Goal: Task Accomplishment & Management: Complete application form

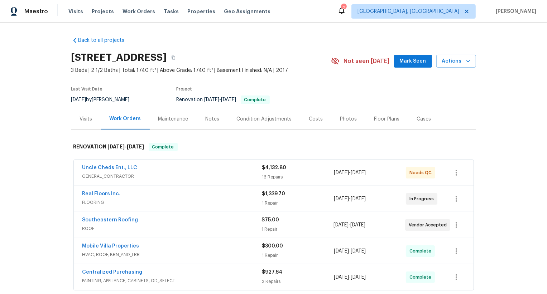
scroll to position [31, 0]
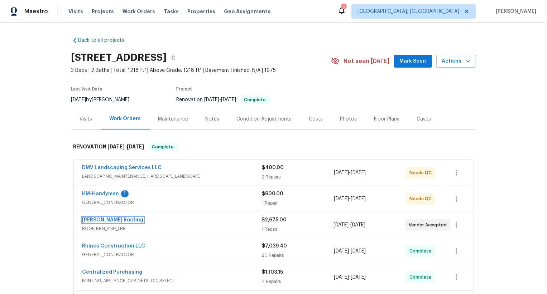
click at [103, 220] on link "Stout Roofing" at bounding box center [112, 220] width 61 height 5
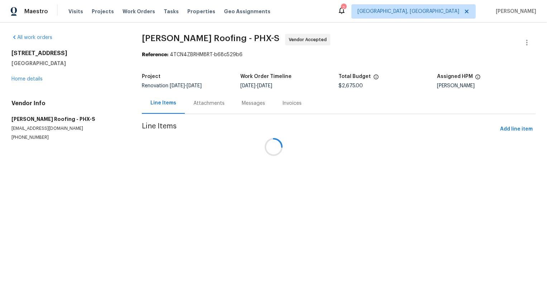
click at [208, 105] on div at bounding box center [273, 147] width 547 height 294
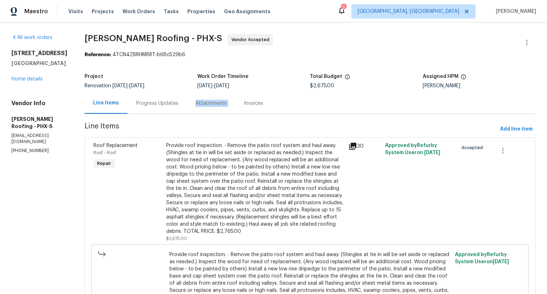
click at [208, 105] on div "Attachments" at bounding box center [211, 103] width 31 height 7
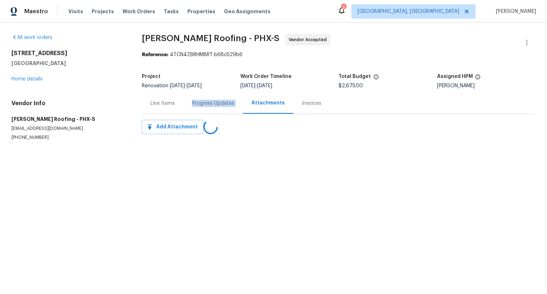
click at [208, 105] on div "Progress Updates" at bounding box center [213, 103] width 42 height 7
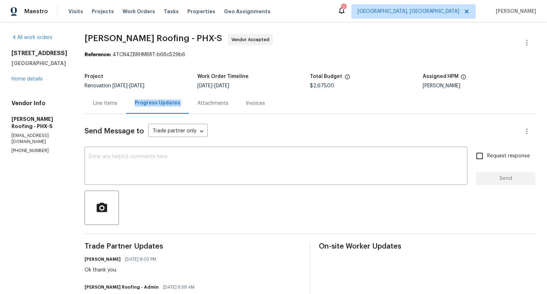
click at [208, 105] on div "Attachments" at bounding box center [212, 103] width 31 height 7
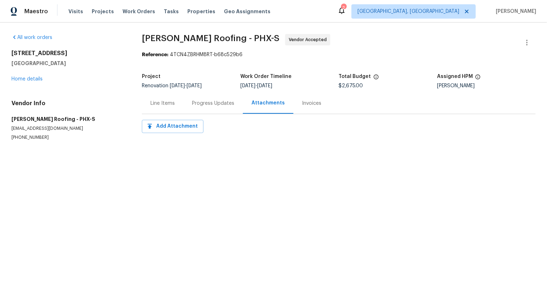
click at [222, 110] on div "Progress Updates" at bounding box center [212, 103] width 59 height 21
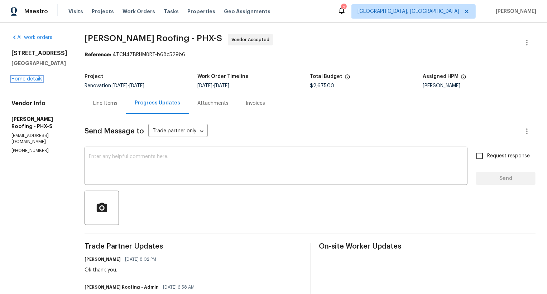
click at [41, 82] on link "Home details" at bounding box center [26, 79] width 31 height 5
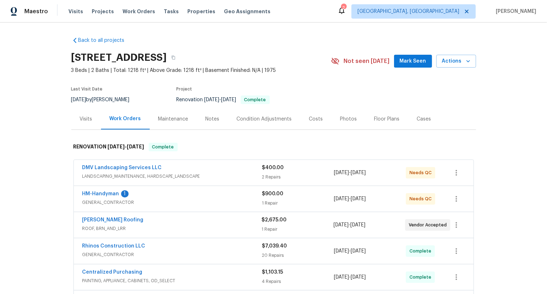
click at [80, 215] on div "Stout Roofing ROOF, BRN_AND_LRR $2,675.00 1 Repair 8/1/2025 - 8/4/2025 Vendor A…" at bounding box center [274, 225] width 400 height 26
copy link "Stout Roofing"
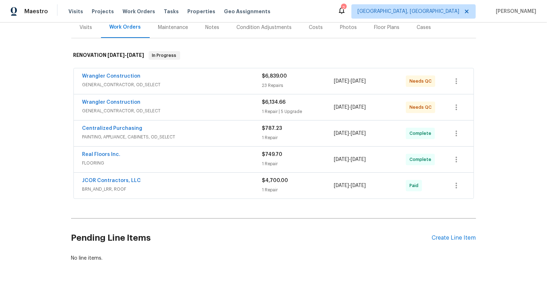
scroll to position [107, 0]
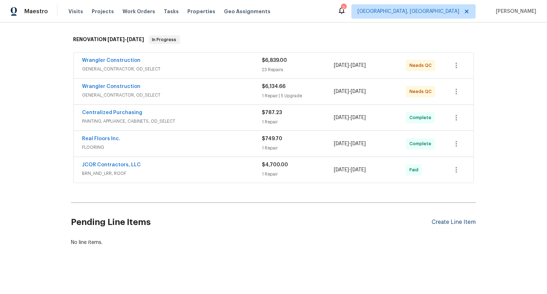
click at [451, 219] on div "Create Line Item" at bounding box center [454, 222] width 44 height 7
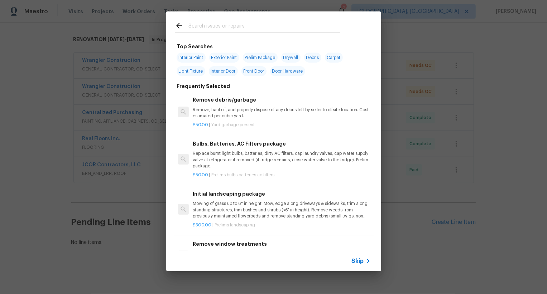
click at [362, 255] on div "Skip" at bounding box center [273, 261] width 215 height 20
click at [359, 259] on span "Skip" at bounding box center [358, 261] width 12 height 7
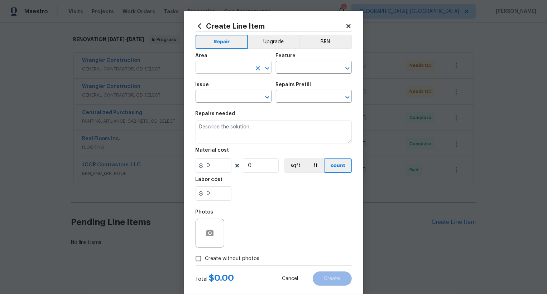
click at [228, 65] on input "text" at bounding box center [224, 68] width 56 height 11
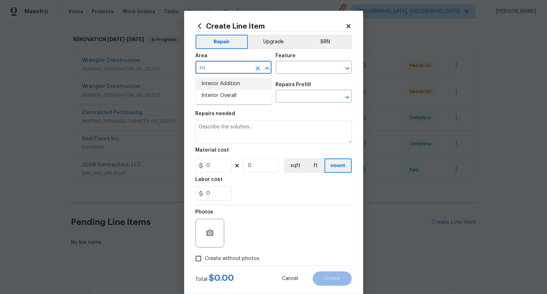
click at [236, 95] on li "Interior Overall" at bounding box center [234, 96] width 76 height 12
type input "Interior Overall"
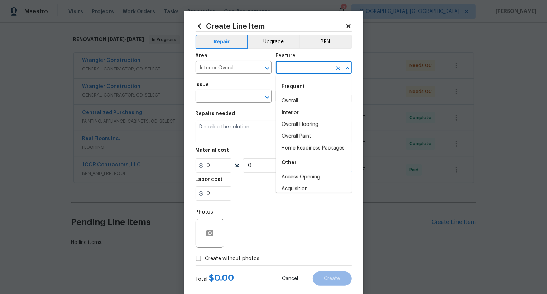
click at [295, 72] on input "text" at bounding box center [304, 68] width 56 height 11
click at [295, 92] on div "Frequent" at bounding box center [314, 86] width 76 height 17
click at [297, 103] on li "Overall" at bounding box center [314, 101] width 76 height 12
type input "Overall"
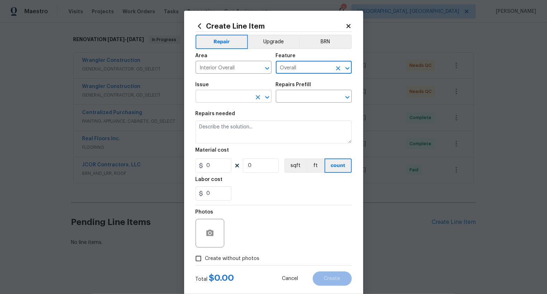
click at [225, 102] on input "text" at bounding box center [224, 97] width 56 height 11
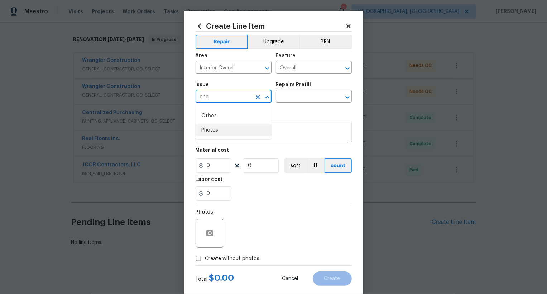
click at [225, 130] on li "Photos" at bounding box center [234, 131] width 76 height 12
type input "Photos"
click at [287, 97] on input "text" at bounding box center [304, 97] width 56 height 11
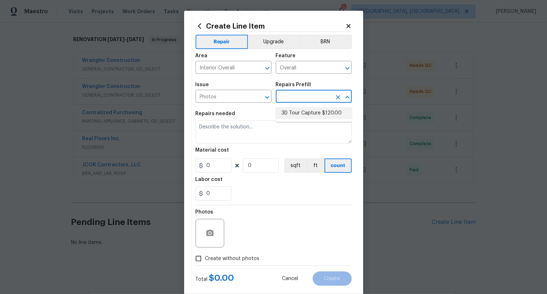
click at [296, 115] on li "3D Tour Capture $120.00" at bounding box center [314, 113] width 76 height 12
type input "3D Tour Capture $120.00"
type textarea "Capture 3D tour of home"
type input "1"
type input "120"
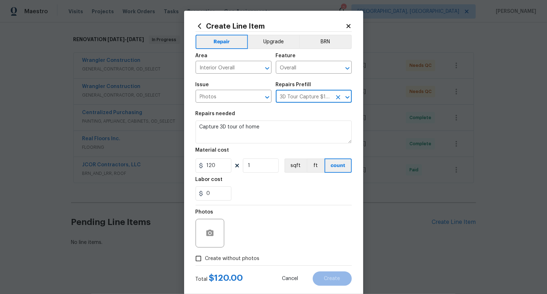
scroll to position [14, 0]
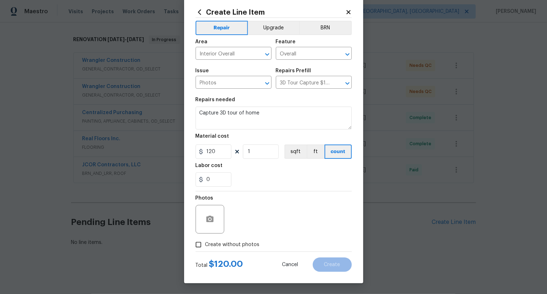
click at [240, 247] on span "Create without photos" at bounding box center [232, 245] width 54 height 8
click at [205, 247] on input "Create without photos" at bounding box center [199, 245] width 14 height 14
checkbox input "true"
click at [263, 218] on textarea at bounding box center [291, 219] width 122 height 29
type textarea ".."
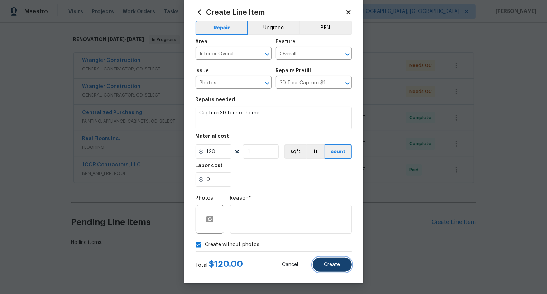
click at [340, 264] on span "Create" at bounding box center [332, 265] width 16 height 5
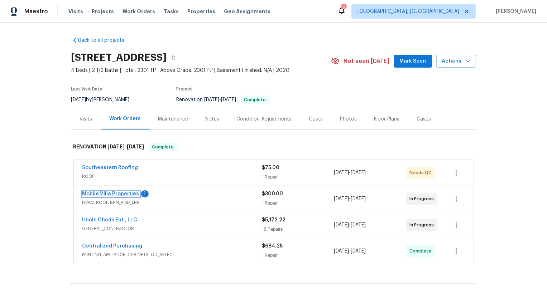
click at [111, 194] on link "Mobile Villa Properties" at bounding box center [110, 194] width 57 height 5
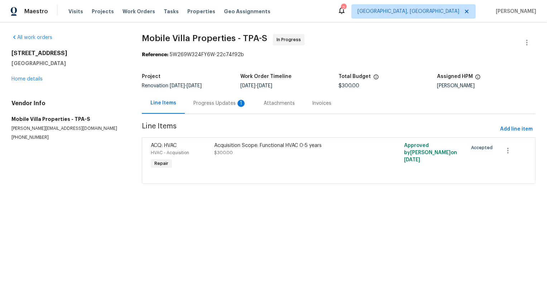
click at [196, 105] on div "Progress Updates 1" at bounding box center [219, 103] width 53 height 7
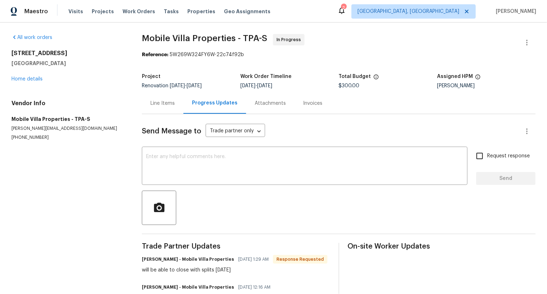
click at [201, 104] on div "Progress Updates" at bounding box center [214, 103] width 45 height 7
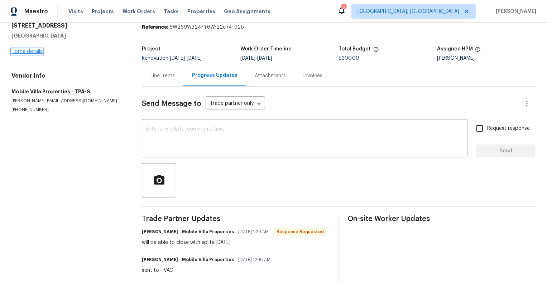
click at [33, 51] on link "Home details" at bounding box center [26, 51] width 31 height 5
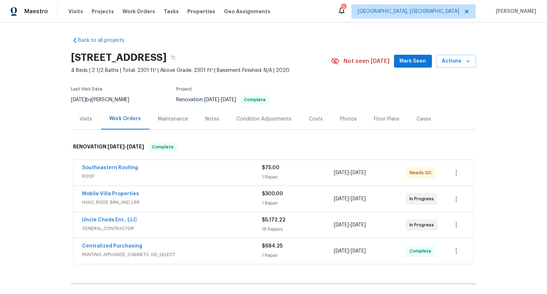
click at [172, 201] on span "HVAC, ROOF, BRN_AND_LRR" at bounding box center [172, 202] width 180 height 7
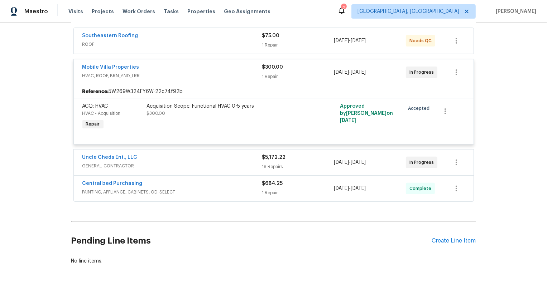
scroll to position [151, 0]
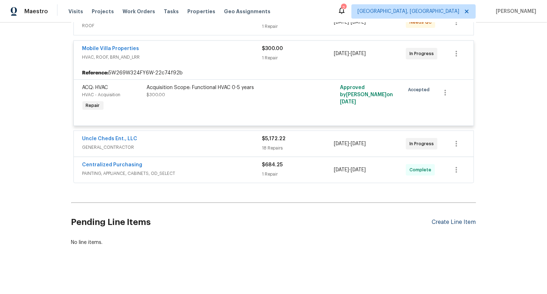
click at [460, 221] on div "Create Line Item" at bounding box center [454, 222] width 44 height 7
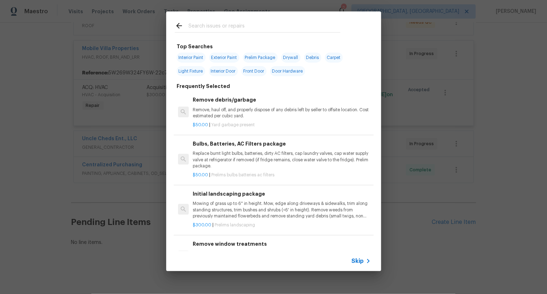
click at [357, 257] on div "Skip" at bounding box center [362, 261] width 21 height 9
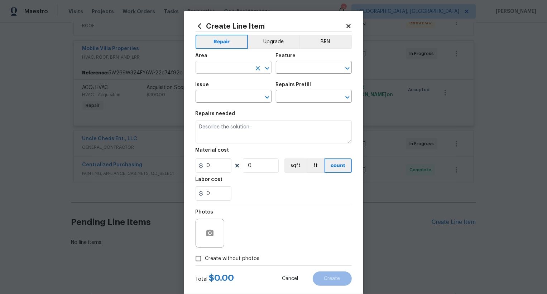
click at [236, 64] on input "text" at bounding box center [224, 68] width 56 height 11
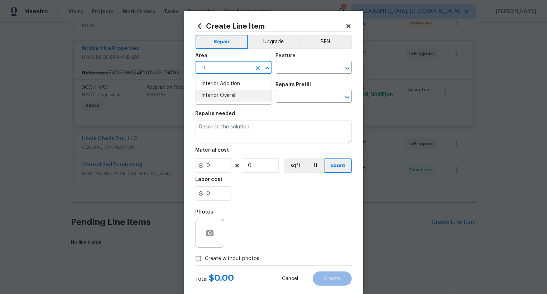
click at [246, 91] on li "Interior Overall" at bounding box center [234, 96] width 76 height 12
type input "Interior Overall"
click at [298, 68] on input "text" at bounding box center [304, 68] width 56 height 11
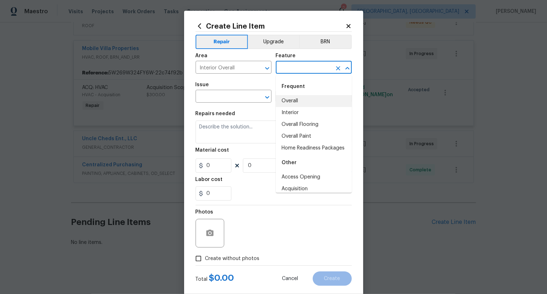
click at [301, 96] on li "Overall" at bounding box center [314, 101] width 76 height 12
type input "Overall"
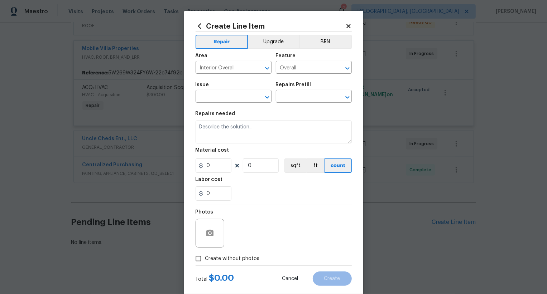
click at [239, 106] on span "Issue ​" at bounding box center [234, 92] width 76 height 29
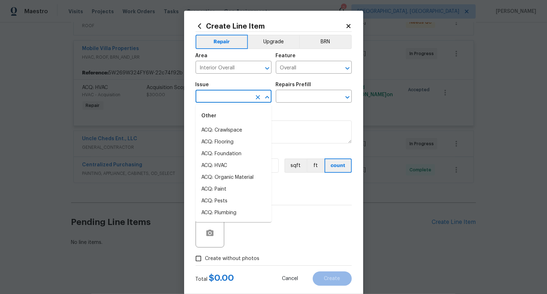
click at [238, 99] on input "text" at bounding box center [224, 97] width 56 height 11
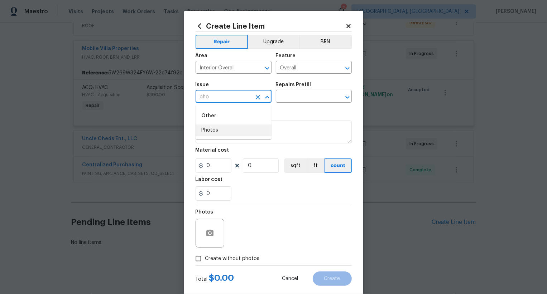
click at [241, 128] on li "Photos" at bounding box center [234, 131] width 76 height 12
type input "Photos"
click at [290, 102] on input "text" at bounding box center [304, 97] width 56 height 11
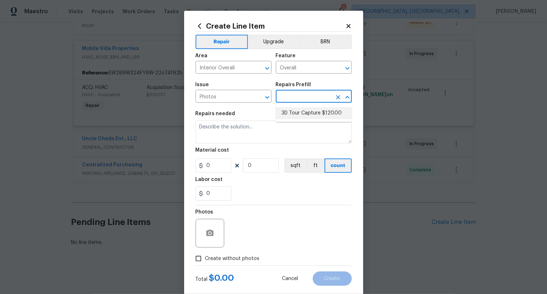
click at [294, 110] on li "3D Tour Capture $120.00" at bounding box center [314, 113] width 76 height 12
type input "3D Tour Capture $120.00"
type textarea "Capture 3D tour of home"
type input "1"
type input "120"
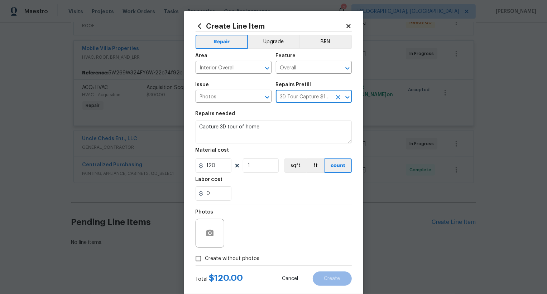
scroll to position [14, 0]
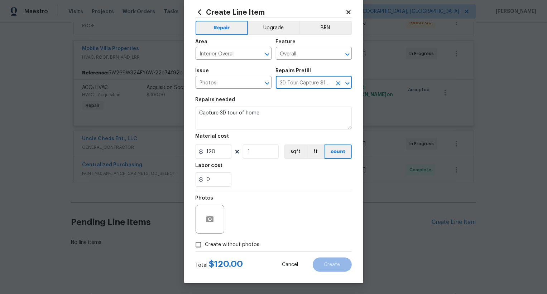
click at [241, 245] on span "Create without photos" at bounding box center [232, 245] width 54 height 8
click at [205, 245] on input "Create without photos" at bounding box center [199, 245] width 14 height 14
checkbox input "true"
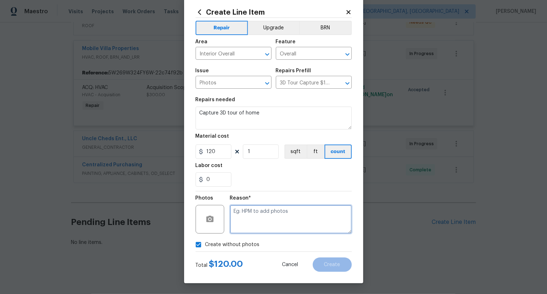
click at [255, 223] on textarea at bounding box center [291, 219] width 122 height 29
type textarea ".."
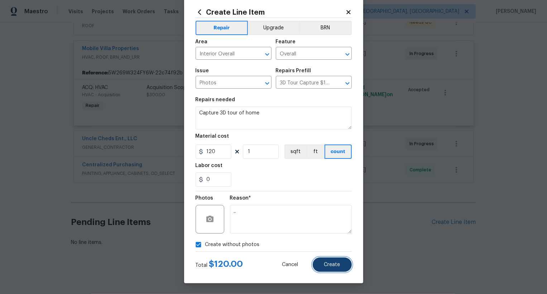
click at [337, 267] on span "Create" at bounding box center [332, 265] width 16 height 5
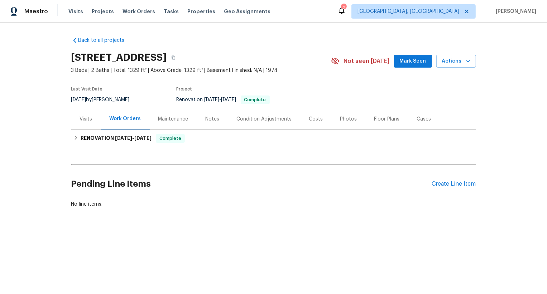
click at [460, 178] on div "Pending Line Items Create Line Item" at bounding box center [273, 184] width 405 height 33
click at [460, 183] on div "Create Line Item" at bounding box center [454, 184] width 44 height 7
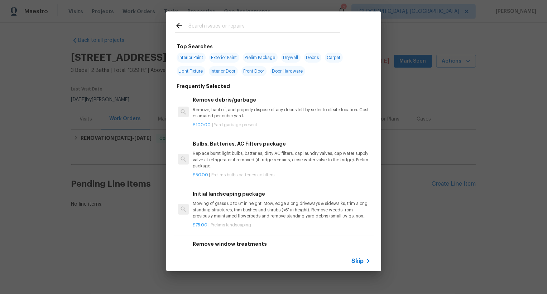
click at [357, 259] on span "Skip" at bounding box center [358, 261] width 12 height 7
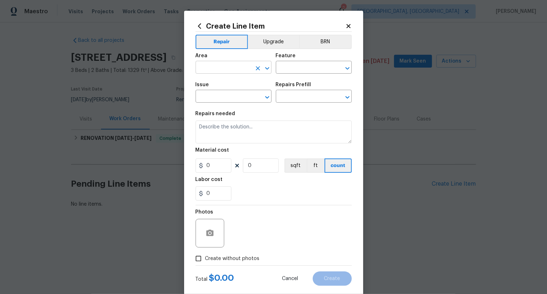
click at [218, 68] on input "text" at bounding box center [224, 68] width 56 height 11
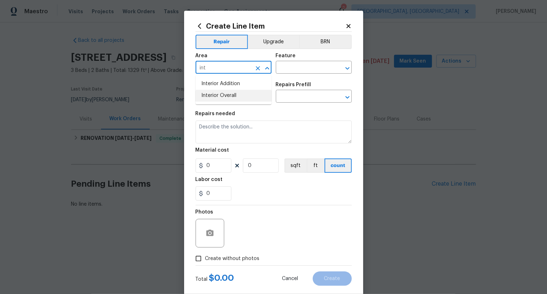
click at [236, 100] on li "Interior Overall" at bounding box center [234, 96] width 76 height 12
type input "Interior Overall"
click at [295, 73] on input "text" at bounding box center [304, 68] width 56 height 11
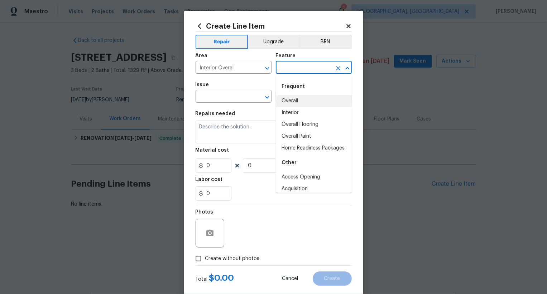
click at [300, 96] on li "Overall" at bounding box center [314, 101] width 76 height 12
type input "Overall"
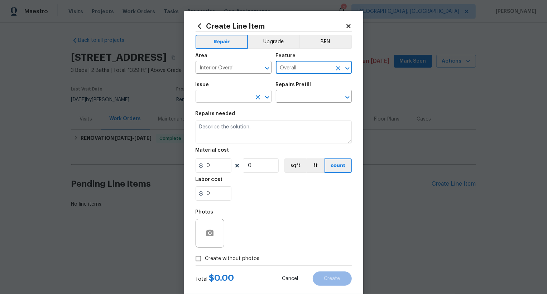
click at [238, 96] on input "text" at bounding box center [224, 97] width 56 height 11
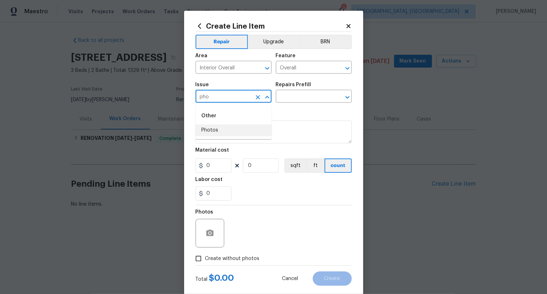
click at [237, 128] on li "Photos" at bounding box center [234, 131] width 76 height 12
type input "Photos"
click at [304, 100] on input "text" at bounding box center [304, 97] width 56 height 11
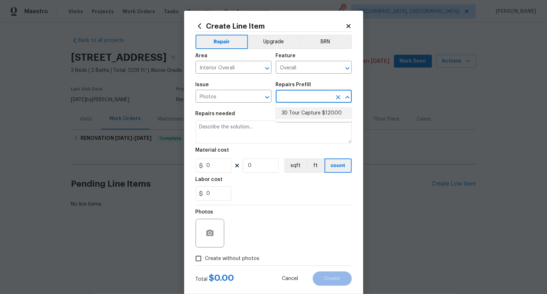
click at [304, 111] on li "3D Tour Capture $120.00" at bounding box center [314, 113] width 76 height 12
type input "3D Tour Capture $120.00"
type textarea "Capture 3D tour of home"
type input "1"
type input "120"
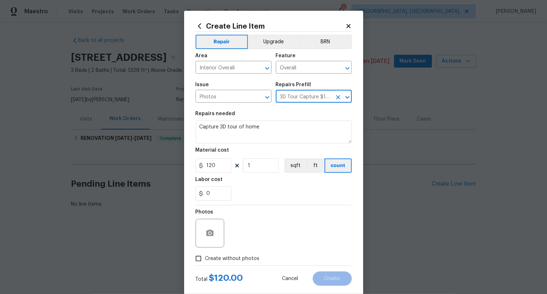
scroll to position [14, 0]
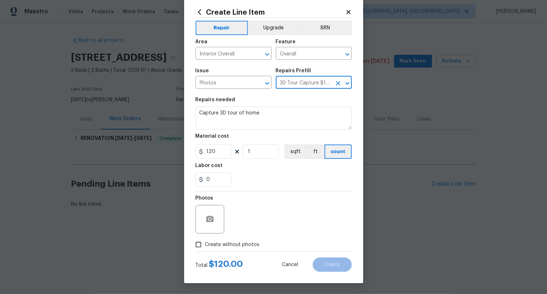
click at [247, 243] on span "Create without photos" at bounding box center [232, 245] width 54 height 8
click at [205, 243] on input "Create without photos" at bounding box center [199, 245] width 14 height 14
checkbox input "true"
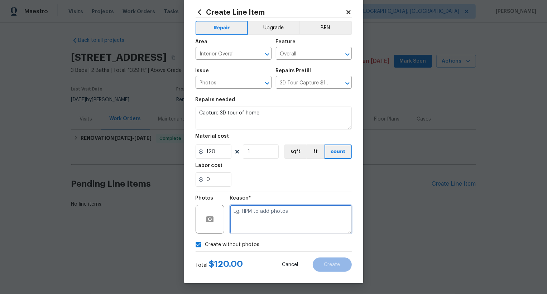
click at [264, 222] on textarea at bounding box center [291, 219] width 122 height 29
type textarea ".."
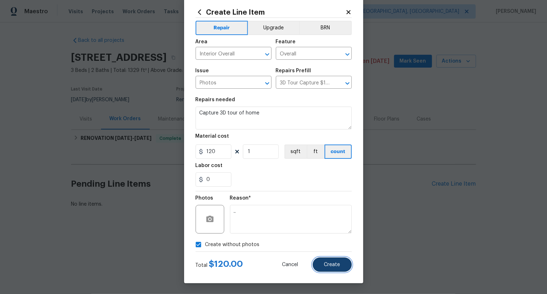
click at [330, 261] on button "Create" at bounding box center [332, 265] width 39 height 14
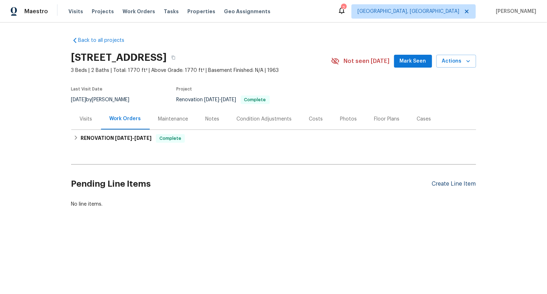
click at [460, 184] on div "Create Line Item" at bounding box center [454, 184] width 44 height 7
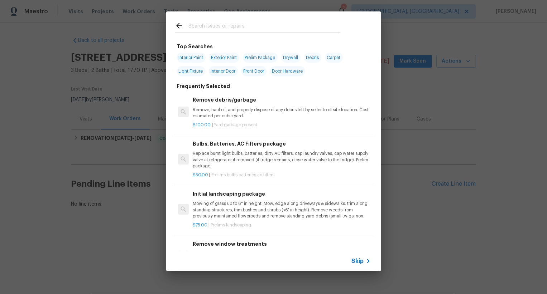
click at [361, 263] on span "Skip" at bounding box center [358, 261] width 12 height 7
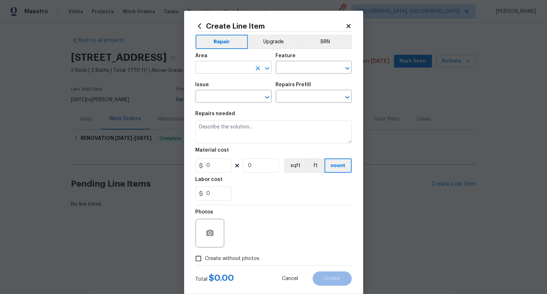
click at [215, 67] on input "text" at bounding box center [224, 68] width 56 height 11
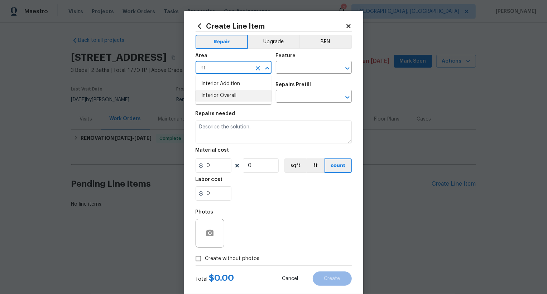
click at [228, 90] on li "Interior Overall" at bounding box center [234, 96] width 76 height 12
type input "Interior Overall"
click at [303, 71] on input "text" at bounding box center [304, 68] width 56 height 11
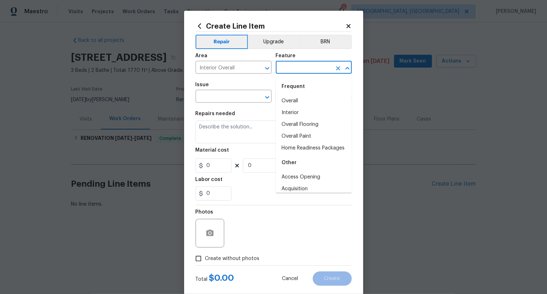
click at [299, 95] on div "Frequent" at bounding box center [314, 86] width 76 height 17
click at [297, 101] on li "Overall" at bounding box center [314, 101] width 76 height 12
type input "Overall"
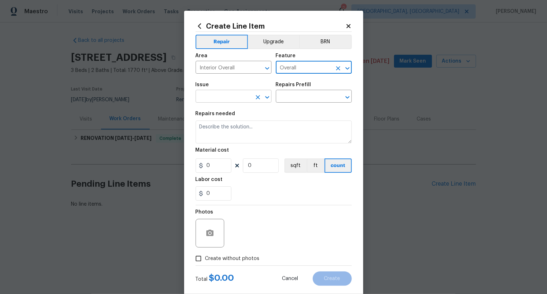
click at [232, 101] on input "text" at bounding box center [224, 97] width 56 height 11
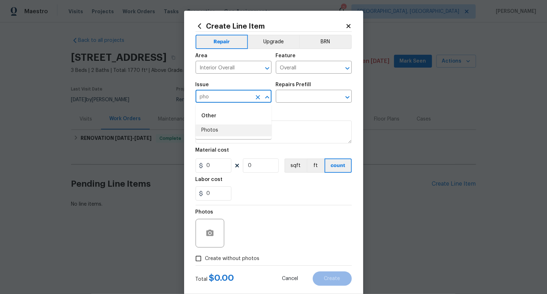
click at [230, 129] on li "Photos" at bounding box center [234, 131] width 76 height 12
type input "Photos"
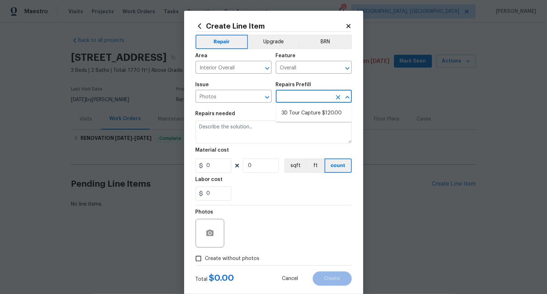
click at [287, 101] on input "text" at bounding box center [304, 97] width 56 height 11
click at [295, 114] on li "3D Tour Capture $120.00" at bounding box center [314, 113] width 76 height 12
type input "3D Tour Capture $120.00"
type textarea "Capture 3D tour of home"
type input "1"
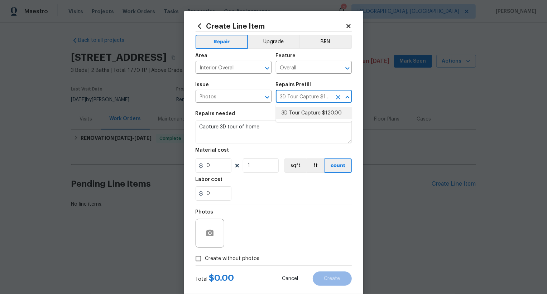
type input "120"
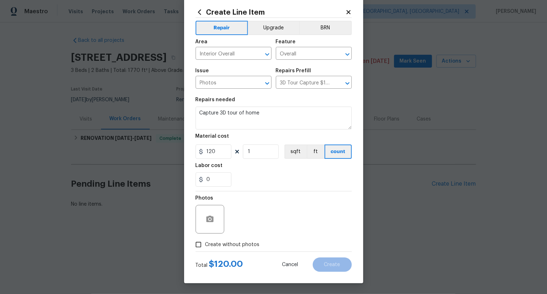
click at [244, 244] on span "Create without photos" at bounding box center [232, 245] width 54 height 8
click at [205, 244] on input "Create without photos" at bounding box center [199, 245] width 14 height 14
checkbox input "true"
click at [268, 223] on textarea at bounding box center [291, 219] width 122 height 29
type textarea ".."
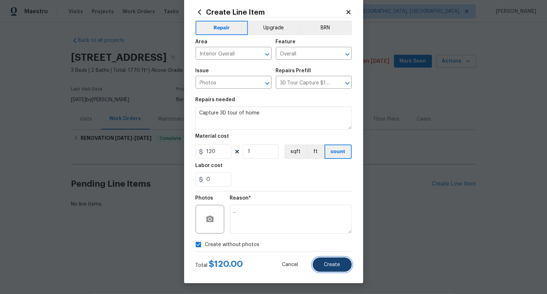
click at [330, 263] on span "Create" at bounding box center [332, 265] width 16 height 5
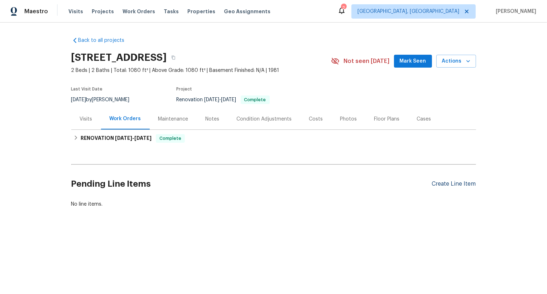
click at [450, 187] on div "Create Line Item" at bounding box center [454, 184] width 44 height 7
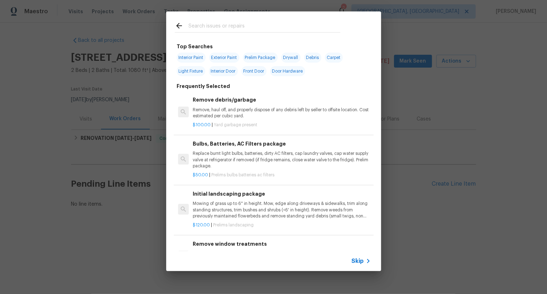
click at [356, 259] on span "Skip" at bounding box center [358, 261] width 12 height 7
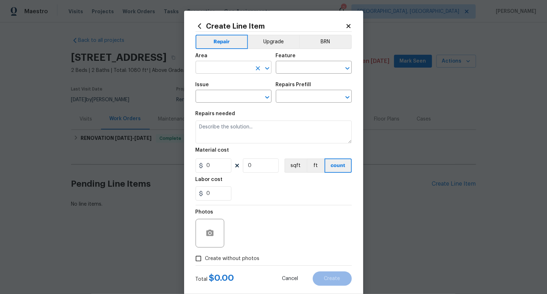
click at [215, 70] on input "text" at bounding box center [224, 68] width 56 height 11
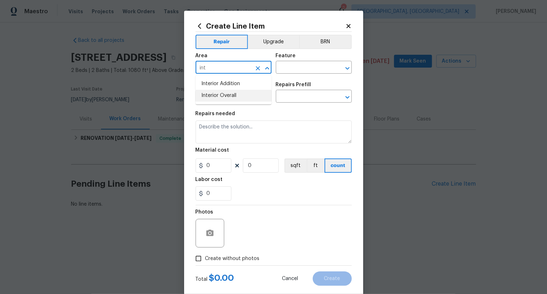
click at [225, 93] on li "Interior Overall" at bounding box center [234, 96] width 76 height 12
type input "Interior Overall"
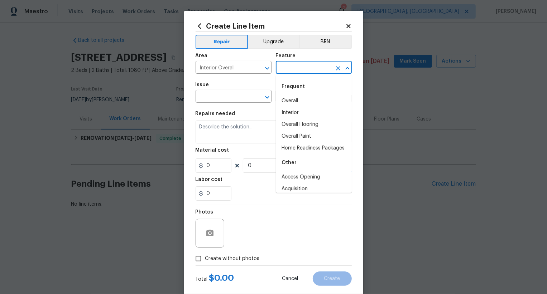
click at [293, 69] on input "text" at bounding box center [304, 68] width 56 height 11
click at [301, 99] on li "Overall" at bounding box center [314, 101] width 76 height 12
type input "Overall"
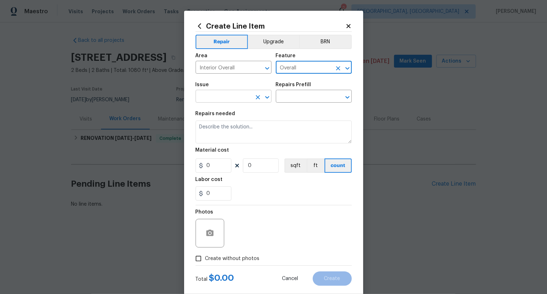
click at [239, 99] on input "text" at bounding box center [224, 97] width 56 height 11
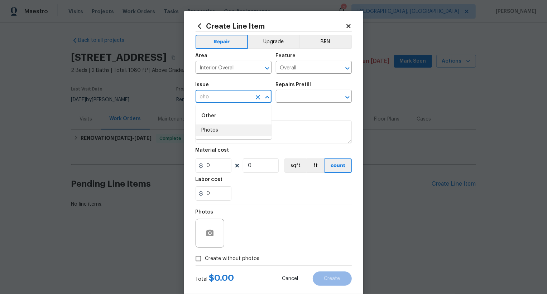
click at [232, 133] on li "Photos" at bounding box center [234, 131] width 76 height 12
type input "Photos"
click at [293, 98] on input "text" at bounding box center [304, 97] width 56 height 11
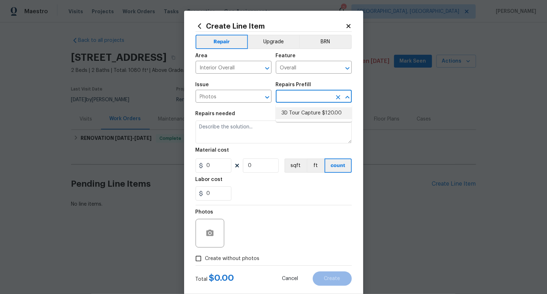
click at [294, 111] on li "3D Tour Capture $120.00" at bounding box center [314, 113] width 76 height 12
type input "3D Tour Capture $120.00"
type textarea "Capture 3D tour of home"
type input "1"
type input "120"
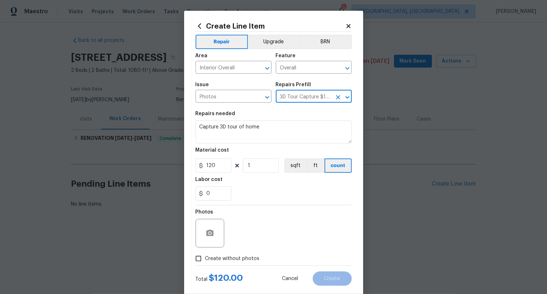
scroll to position [14, 0]
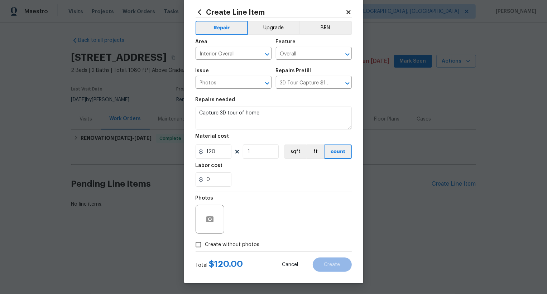
click at [247, 243] on span "Create without photos" at bounding box center [232, 245] width 54 height 8
click at [205, 243] on input "Create without photos" at bounding box center [199, 245] width 14 height 14
checkbox input "true"
click at [271, 218] on textarea at bounding box center [291, 219] width 122 height 29
type textarea ".."
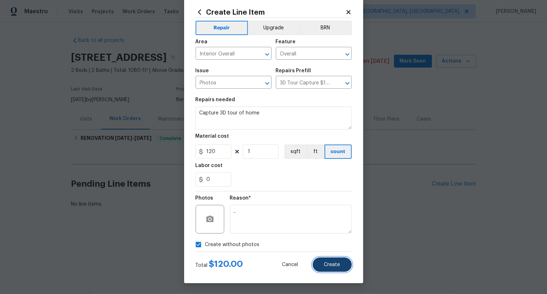
click at [331, 260] on button "Create" at bounding box center [332, 265] width 39 height 14
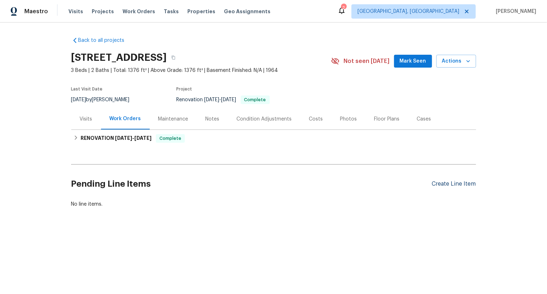
click at [453, 183] on div "Create Line Item" at bounding box center [454, 184] width 44 height 7
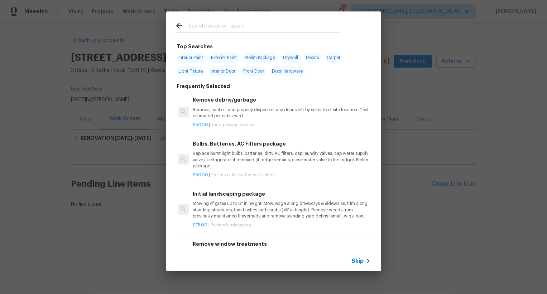
click at [355, 261] on span "Skip" at bounding box center [358, 261] width 12 height 7
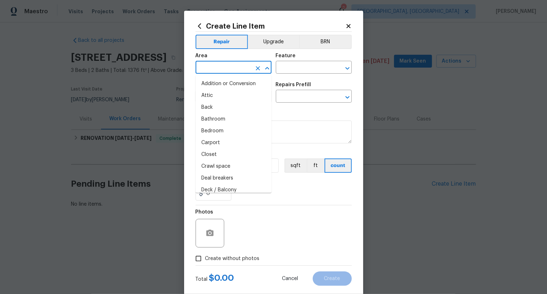
click at [229, 70] on input "text" at bounding box center [224, 68] width 56 height 11
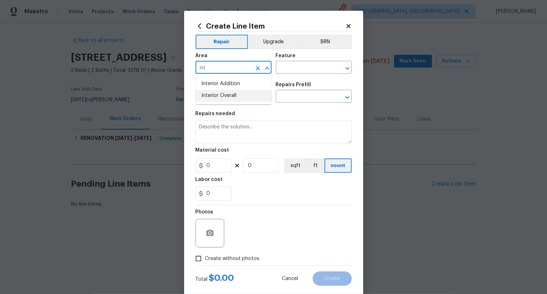
click at [241, 95] on li "Interior Overall" at bounding box center [234, 96] width 76 height 12
type input "Interior Overall"
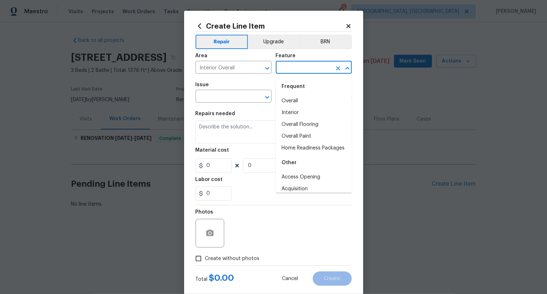
click at [301, 70] on input "text" at bounding box center [304, 68] width 56 height 11
click at [301, 95] on div "Frequent" at bounding box center [314, 86] width 76 height 17
click at [301, 105] on li "Overall" at bounding box center [314, 101] width 76 height 12
type input "Overall"
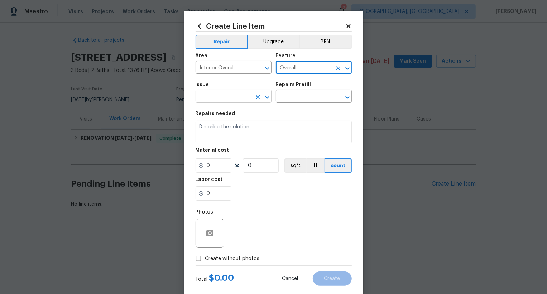
click at [244, 101] on input "text" at bounding box center [224, 97] width 56 height 11
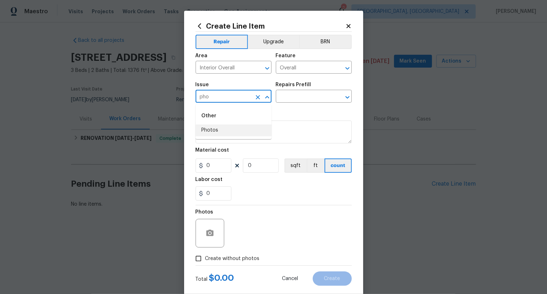
click at [236, 130] on li "Photos" at bounding box center [234, 131] width 76 height 12
type input "Photos"
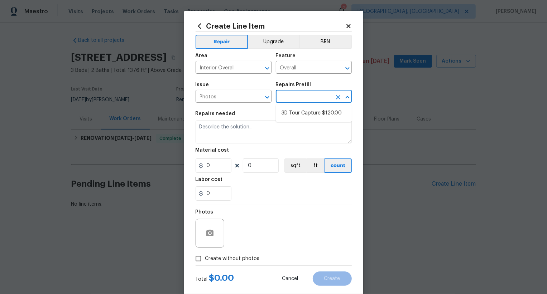
click at [293, 97] on input "text" at bounding box center [304, 97] width 56 height 11
click at [293, 118] on li "3D Tour Capture $120.00" at bounding box center [314, 113] width 76 height 12
type input "3D Tour Capture $120.00"
type textarea "Capture 3D tour of home"
type input "1"
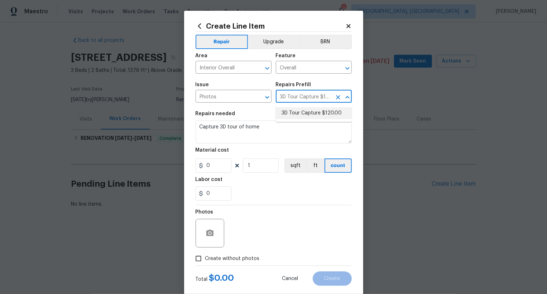
type input "120"
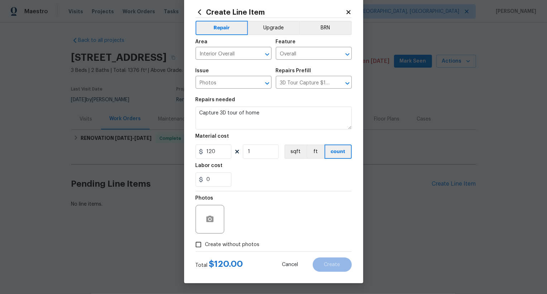
click at [240, 244] on span "Create without photos" at bounding box center [232, 245] width 54 height 8
click at [205, 244] on input "Create without photos" at bounding box center [199, 245] width 14 height 14
checkbox input "true"
click at [261, 228] on textarea at bounding box center [291, 219] width 122 height 29
type textarea ".."
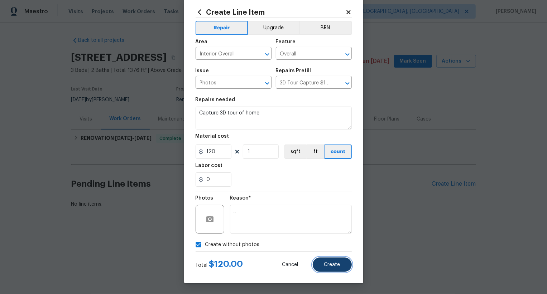
click at [332, 266] on span "Create" at bounding box center [332, 265] width 16 height 5
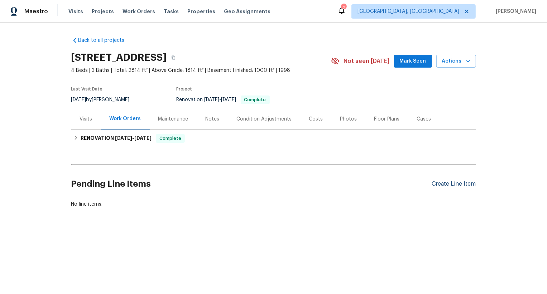
click at [459, 185] on div "Create Line Item" at bounding box center [454, 184] width 44 height 7
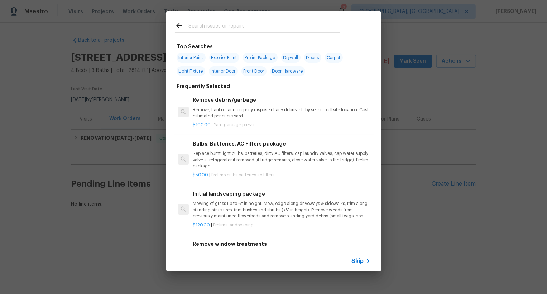
click at [362, 262] on span "Skip" at bounding box center [358, 261] width 12 height 7
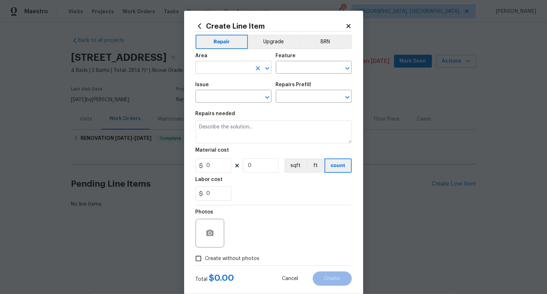
click at [205, 67] on input "text" at bounding box center [224, 68] width 56 height 11
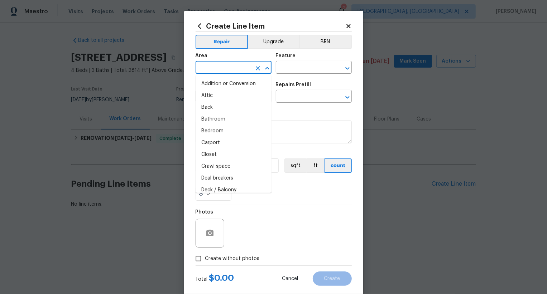
type input "i"
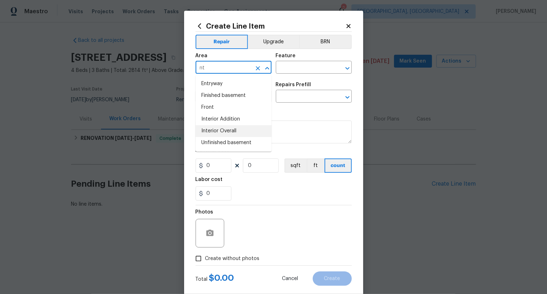
click at [235, 130] on li "Interior Overall" at bounding box center [234, 131] width 76 height 12
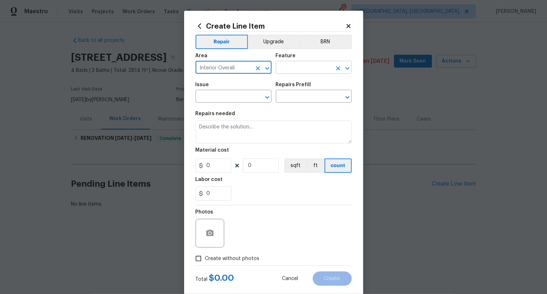
type input "Interior Overall"
click at [296, 70] on input "text" at bounding box center [304, 68] width 56 height 11
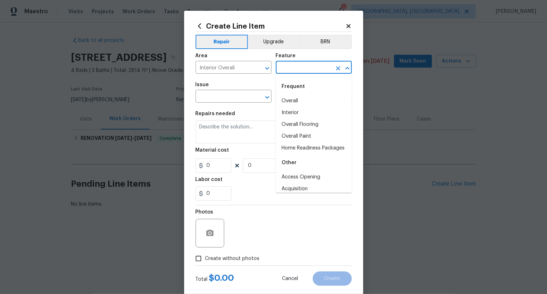
click at [299, 96] on li "Overall" at bounding box center [314, 101] width 76 height 12
type input "Overall"
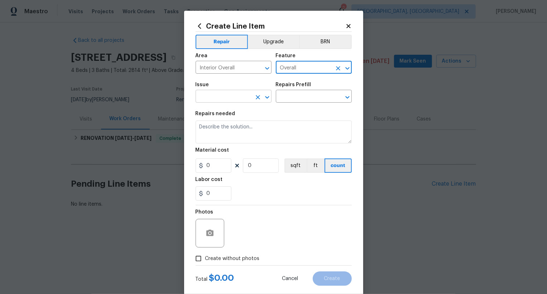
click at [222, 96] on input "text" at bounding box center [224, 97] width 56 height 11
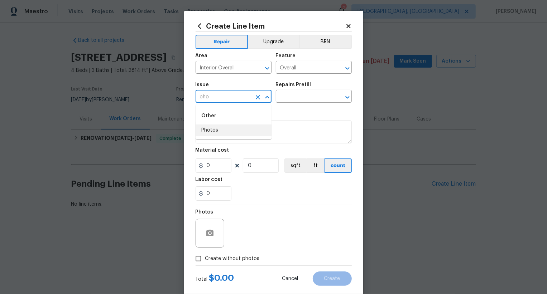
click at [226, 129] on li "Photos" at bounding box center [234, 131] width 76 height 12
type input "Photos"
click at [303, 96] on input "text" at bounding box center [304, 97] width 56 height 11
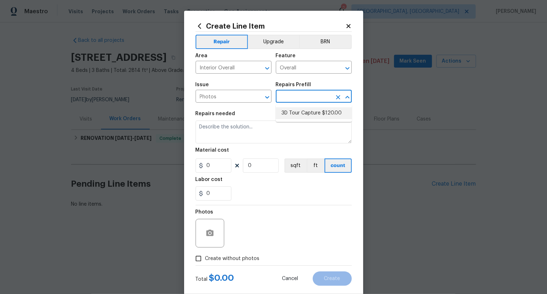
click at [305, 116] on li "3D Tour Capture $120.00" at bounding box center [314, 113] width 76 height 12
type input "3D Tour Capture $120.00"
type textarea "Capture 3D tour of home"
type input "1"
type input "120"
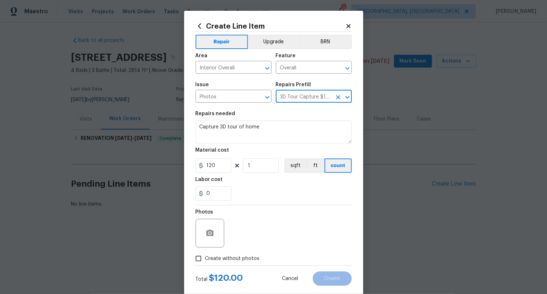
scroll to position [14, 0]
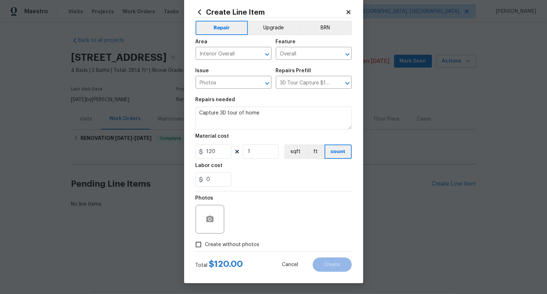
click at [240, 245] on span "Create without photos" at bounding box center [232, 245] width 54 height 8
click at [205, 245] on input "Create without photos" at bounding box center [199, 245] width 14 height 14
checkbox input "true"
click at [263, 223] on textarea at bounding box center [291, 219] width 122 height 29
type textarea "..."
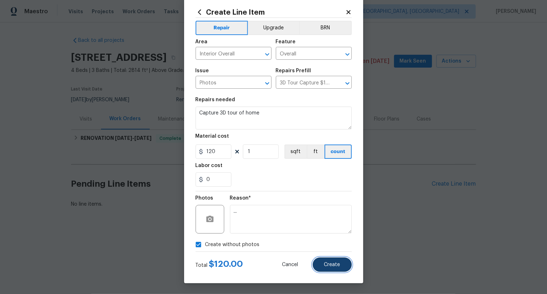
click at [336, 271] on button "Create" at bounding box center [332, 265] width 39 height 14
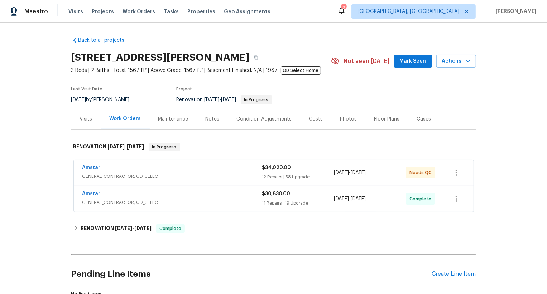
scroll to position [52, 0]
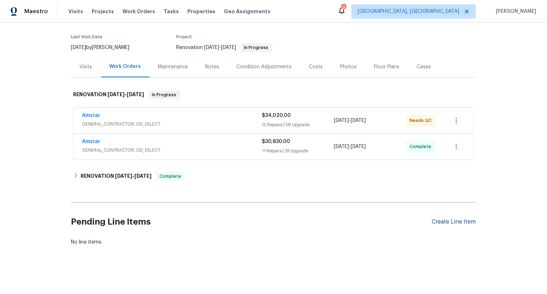
click at [452, 224] on div "Create Line Item" at bounding box center [454, 222] width 44 height 7
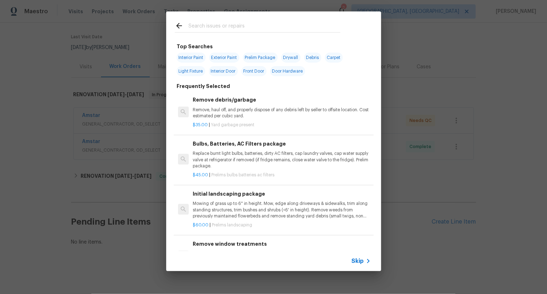
click at [357, 262] on span "Skip" at bounding box center [358, 261] width 12 height 7
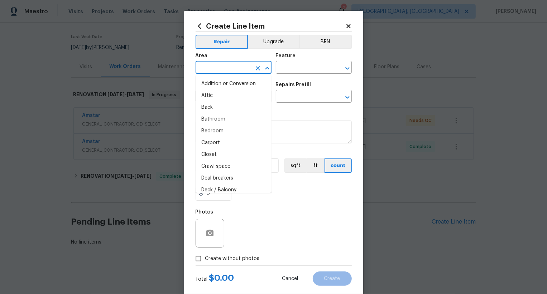
click at [225, 70] on input "text" at bounding box center [224, 68] width 56 height 11
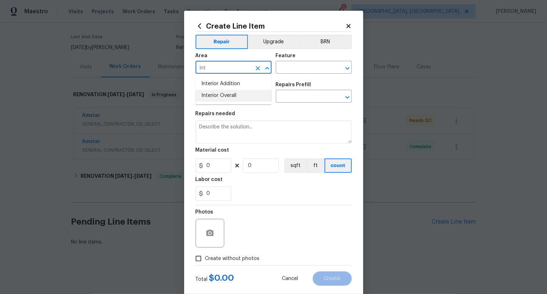
click at [234, 96] on li "Interior Overall" at bounding box center [234, 96] width 76 height 12
type input "Interior Overall"
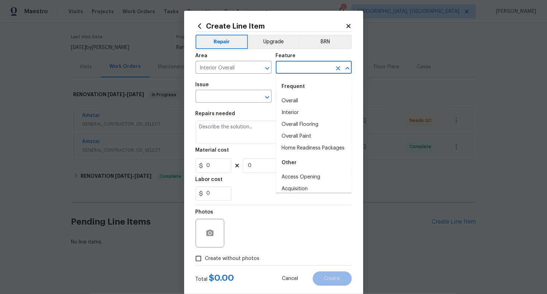
click at [316, 68] on input "text" at bounding box center [304, 68] width 56 height 11
click at [315, 96] on li "Overall" at bounding box center [314, 101] width 76 height 12
type input "Overall"
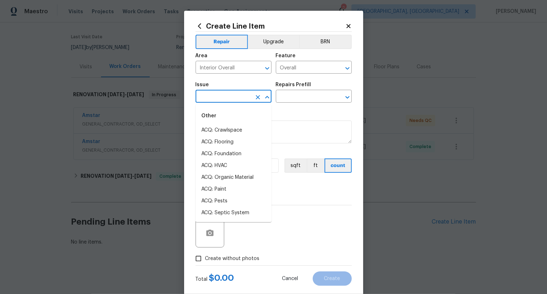
click at [238, 97] on input "text" at bounding box center [224, 97] width 56 height 11
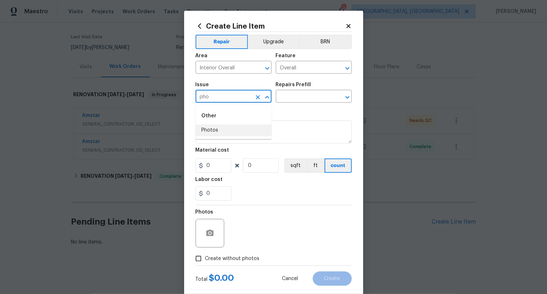
click at [230, 133] on li "Photos" at bounding box center [234, 131] width 76 height 12
type input "Photos"
click at [297, 95] on input "text" at bounding box center [304, 97] width 56 height 11
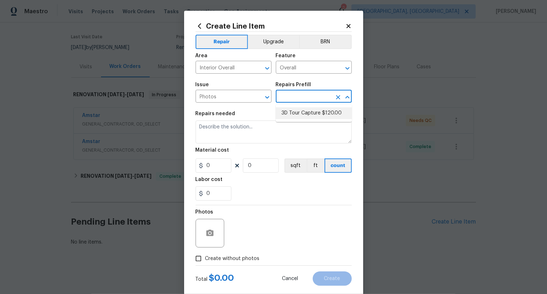
click at [303, 114] on li "3D Tour Capture $120.00" at bounding box center [314, 113] width 76 height 12
type input "3D Tour Capture $120.00"
type textarea "Capture 3D tour of home"
type input "1"
type input "120"
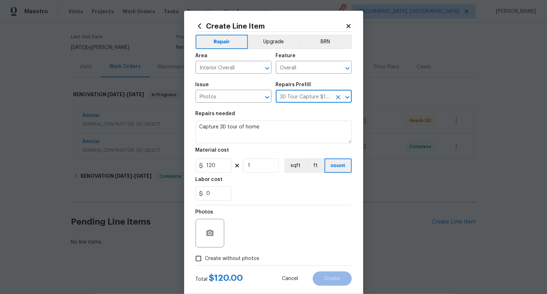
scroll to position [14, 0]
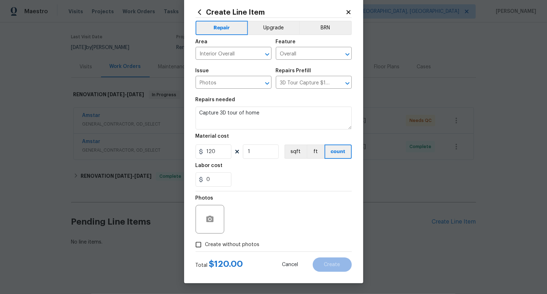
click at [240, 242] on span "Create without photos" at bounding box center [232, 245] width 54 height 8
click at [205, 242] on input "Create without photos" at bounding box center [199, 245] width 14 height 14
checkbox input "true"
click at [260, 218] on textarea at bounding box center [291, 219] width 122 height 29
type textarea "//"
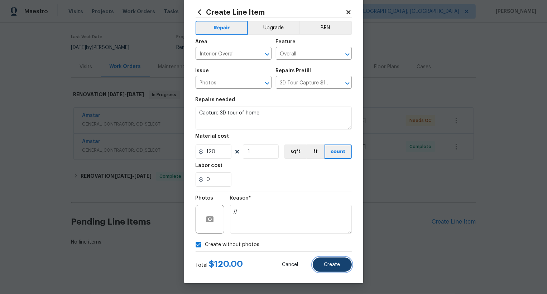
click at [334, 265] on span "Create" at bounding box center [332, 265] width 16 height 5
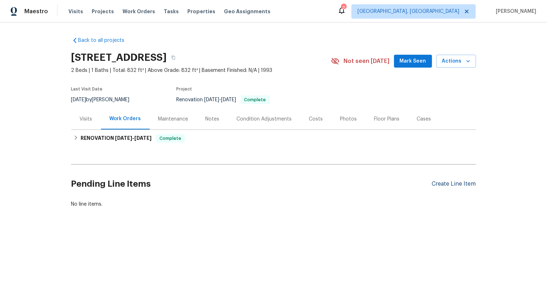
click at [457, 181] on div "Create Line Item" at bounding box center [454, 184] width 44 height 7
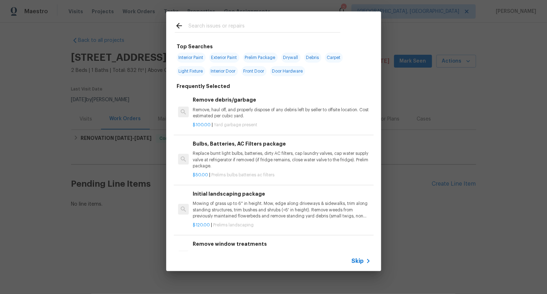
click at [360, 263] on span "Skip" at bounding box center [358, 261] width 12 height 7
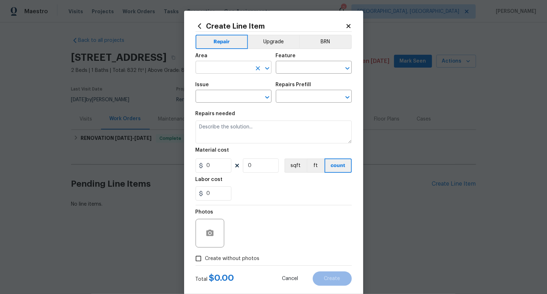
click at [217, 66] on input "text" at bounding box center [224, 68] width 56 height 11
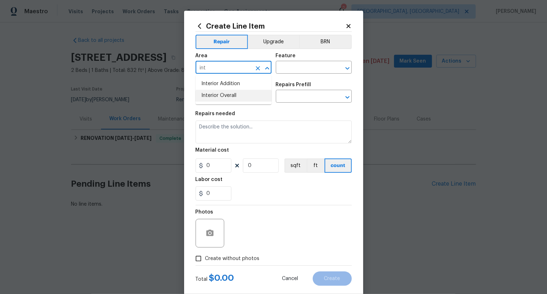
click at [230, 95] on li "Interior Overall" at bounding box center [234, 96] width 76 height 12
type input "Interior Overall"
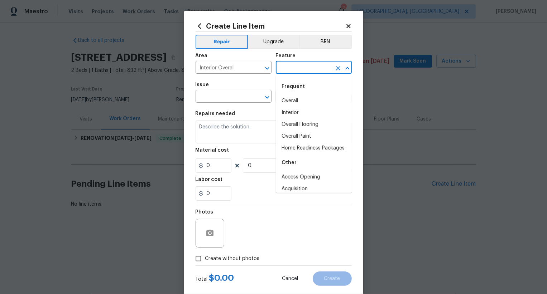
click at [291, 66] on input "text" at bounding box center [304, 68] width 56 height 11
click at [298, 97] on li "Overall" at bounding box center [314, 101] width 76 height 12
type input "Overall"
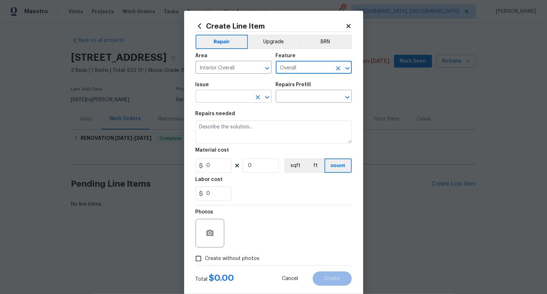
click at [243, 92] on input "text" at bounding box center [224, 97] width 56 height 11
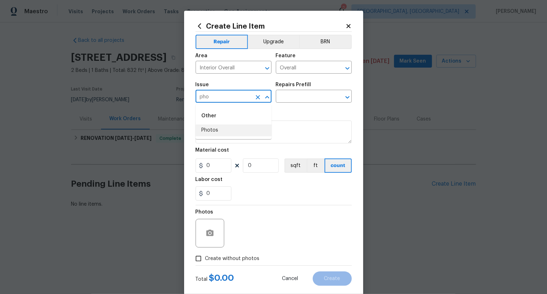
click at [245, 131] on li "Photos" at bounding box center [234, 131] width 76 height 12
type input "Photos"
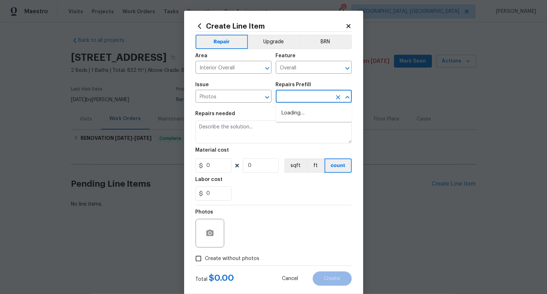
click at [289, 101] on input "text" at bounding box center [304, 97] width 56 height 11
click at [298, 120] on ul "3D Tour Capture $120.00" at bounding box center [314, 114] width 76 height 18
click at [299, 118] on li "3D Tour Capture $120.00" at bounding box center [314, 113] width 76 height 12
type input "3D Tour Capture $120.00"
type textarea "Capture 3D tour of home"
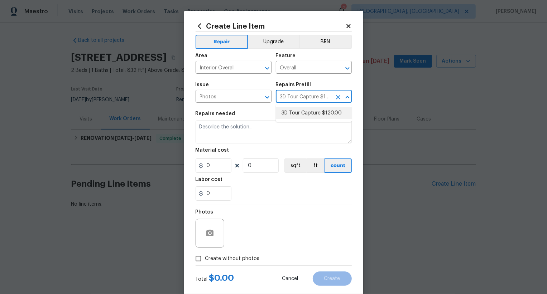
type input "1"
type input "120"
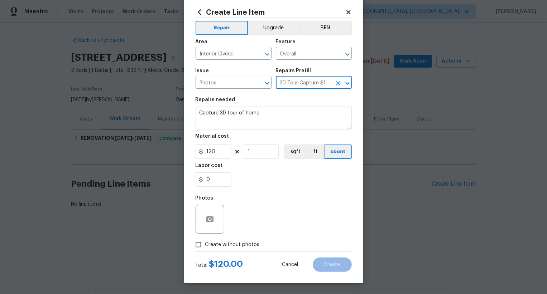
click at [241, 243] on span "Create without photos" at bounding box center [232, 245] width 54 height 8
click at [205, 243] on input "Create without photos" at bounding box center [199, 245] width 14 height 14
checkbox input "true"
click at [263, 238] on div "Reason*" at bounding box center [291, 215] width 122 height 47
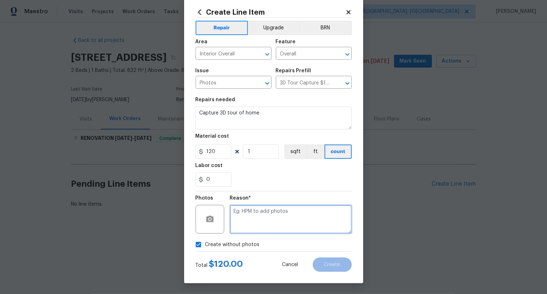
click at [267, 232] on textarea at bounding box center [291, 219] width 122 height 29
type textarea "//"
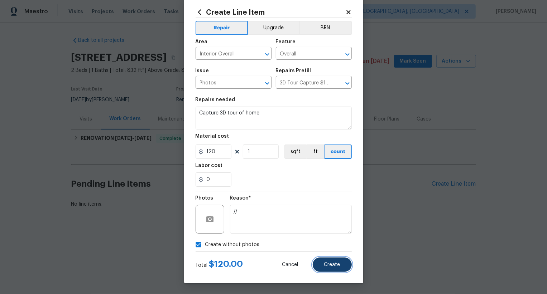
click at [324, 268] on button "Create" at bounding box center [332, 265] width 39 height 14
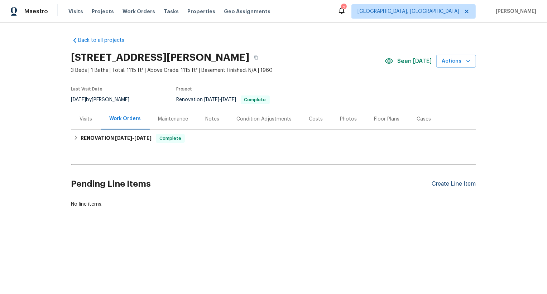
click at [444, 183] on div "Create Line Item" at bounding box center [454, 184] width 44 height 7
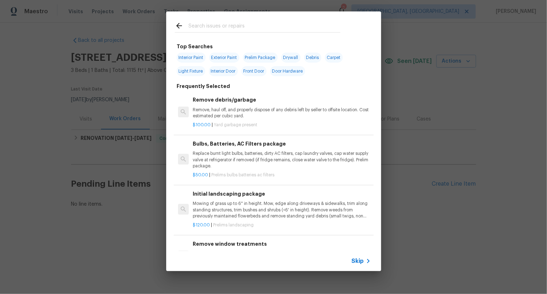
click at [362, 260] on span "Skip" at bounding box center [358, 261] width 12 height 7
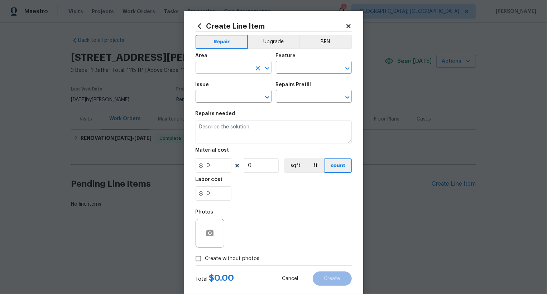
click at [234, 72] on input "text" at bounding box center [224, 68] width 56 height 11
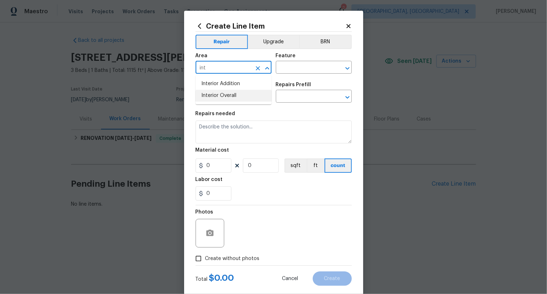
click at [240, 98] on li "Interior Overall" at bounding box center [234, 96] width 76 height 12
type input "Interior Overall"
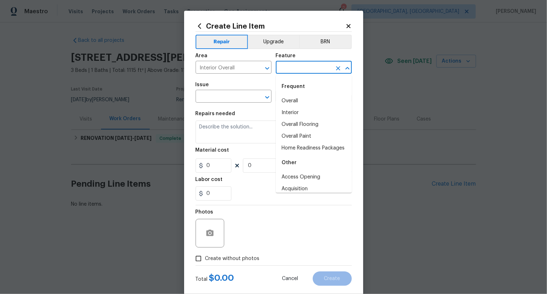
click at [290, 70] on input "text" at bounding box center [304, 68] width 56 height 11
click at [296, 99] on li "Overall" at bounding box center [314, 101] width 76 height 12
type input "Overall"
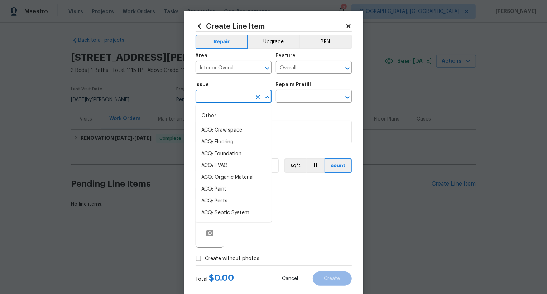
click at [236, 98] on input "text" at bounding box center [224, 97] width 56 height 11
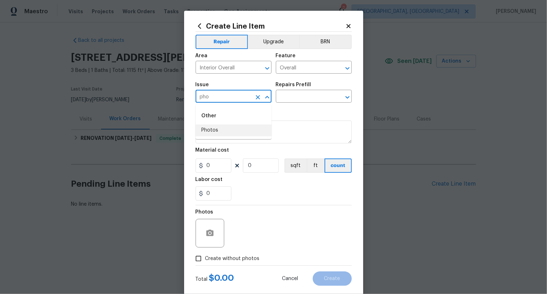
click at [240, 128] on li "Photos" at bounding box center [234, 131] width 76 height 12
type input "Photos"
click at [291, 91] on div "Repairs Prefill" at bounding box center [314, 86] width 76 height 9
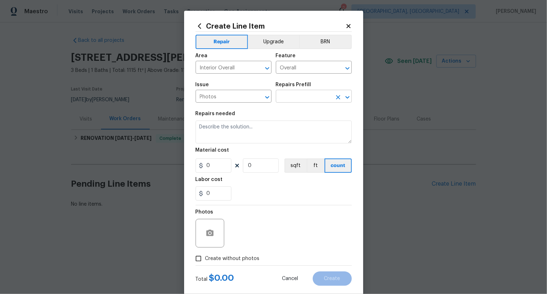
click at [292, 95] on input "text" at bounding box center [304, 97] width 56 height 11
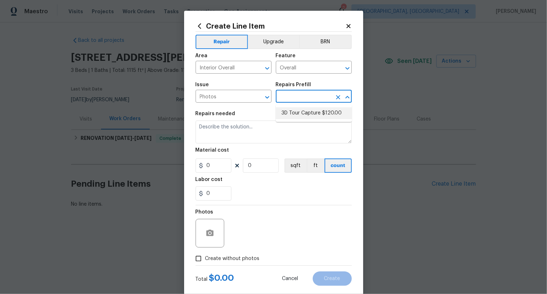
click at [299, 112] on li "3D Tour Capture $120.00" at bounding box center [314, 113] width 76 height 12
type input "3D Tour Capture $120.00"
type textarea "Capture 3D tour of home"
type input "1"
type input "120"
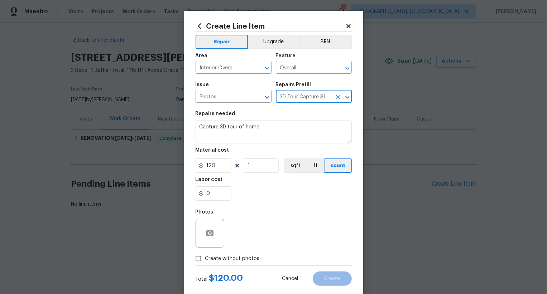
scroll to position [14, 0]
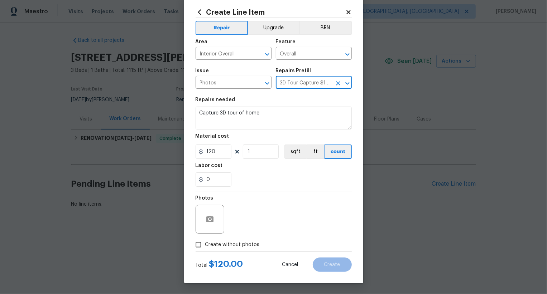
click at [240, 242] on span "Create without photos" at bounding box center [232, 245] width 54 height 8
click at [205, 242] on input "Create without photos" at bounding box center [199, 245] width 14 height 14
checkbox input "true"
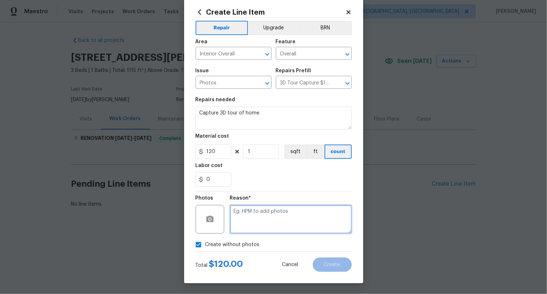
click at [252, 231] on textarea at bounding box center [291, 219] width 122 height 29
type textarea "//"
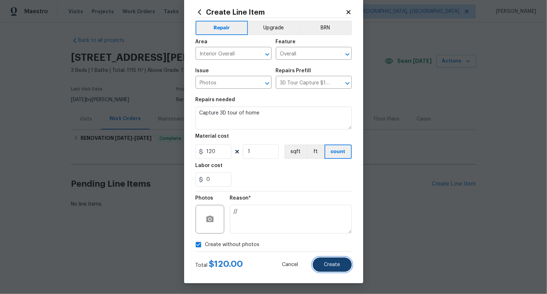
click at [332, 265] on span "Create" at bounding box center [332, 265] width 16 height 5
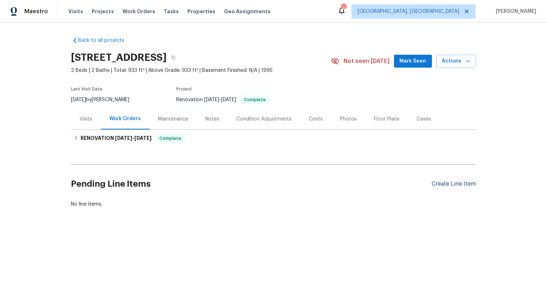
click at [465, 182] on div "Create Line Item" at bounding box center [454, 184] width 44 height 7
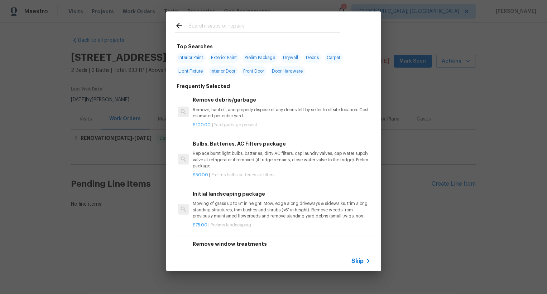
click at [359, 263] on span "Skip" at bounding box center [358, 261] width 12 height 7
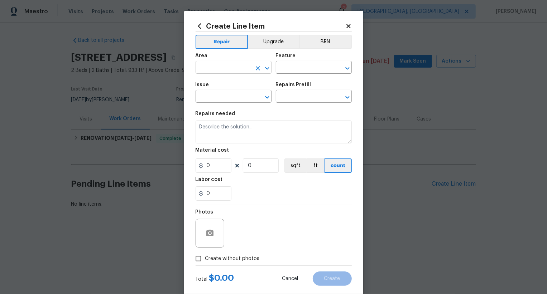
click at [230, 67] on input "text" at bounding box center [224, 68] width 56 height 11
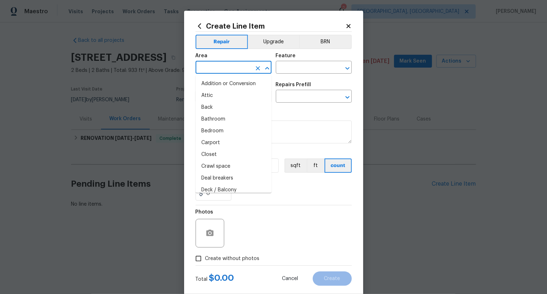
type input "i"
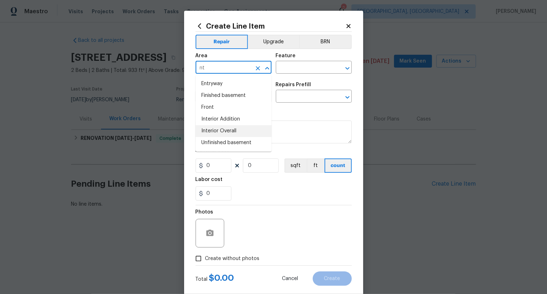
drag, startPoint x: 235, startPoint y: 131, endPoint x: 242, endPoint y: 123, distance: 10.9
click at [235, 131] on li "Interior Overall" at bounding box center [234, 131] width 76 height 12
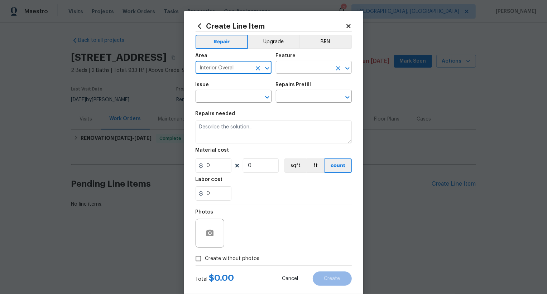
type input "Interior Overall"
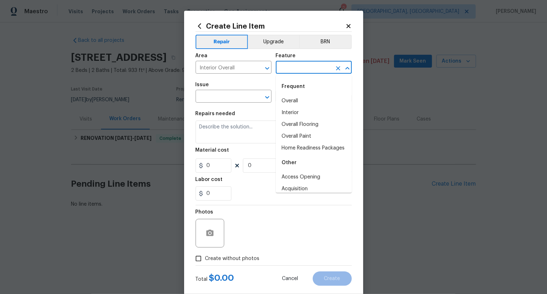
click at [292, 71] on input "text" at bounding box center [304, 68] width 56 height 11
click at [295, 102] on li "Overall" at bounding box center [314, 101] width 76 height 12
type input "Overall"
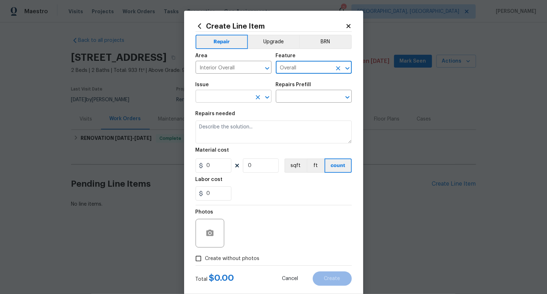
click at [235, 102] on input "text" at bounding box center [224, 97] width 56 height 11
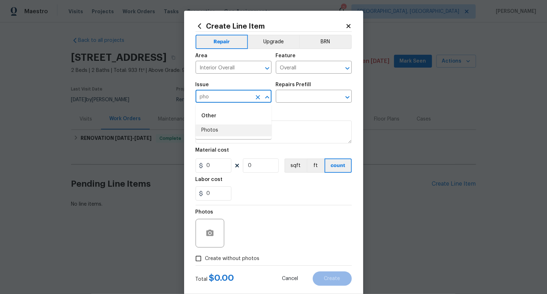
click at [237, 131] on li "Photos" at bounding box center [234, 131] width 76 height 12
type input "Photos"
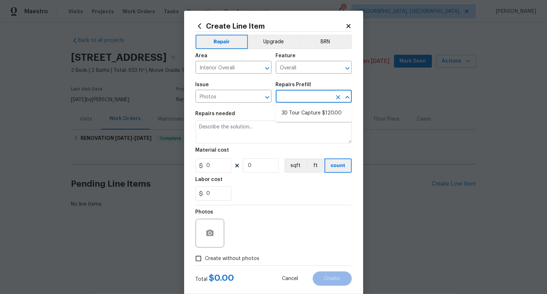
click at [288, 96] on input "text" at bounding box center [304, 97] width 56 height 11
click at [303, 114] on li "3D Tour Capture $120.00" at bounding box center [314, 113] width 76 height 12
type input "3D Tour Capture $120.00"
type textarea "Capture 3D tour of home"
type input "1"
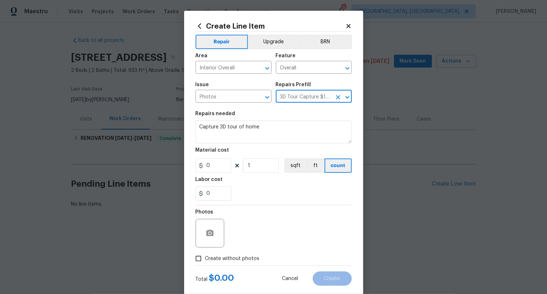
type input "120"
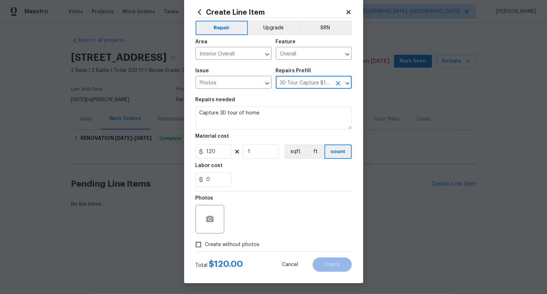
click at [232, 242] on span "Create without photos" at bounding box center [232, 245] width 54 height 8
click at [205, 242] on input "Create without photos" at bounding box center [199, 245] width 14 height 14
checkbox input "true"
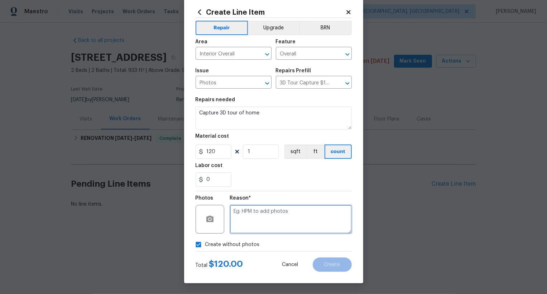
click at [249, 224] on textarea at bounding box center [291, 219] width 122 height 29
type textarea "//.."
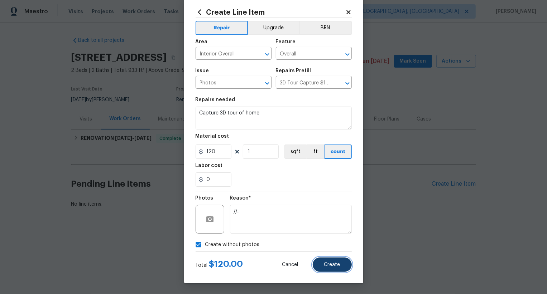
click at [338, 265] on span "Create" at bounding box center [332, 265] width 16 height 5
